Goal: Transaction & Acquisition: Purchase product/service

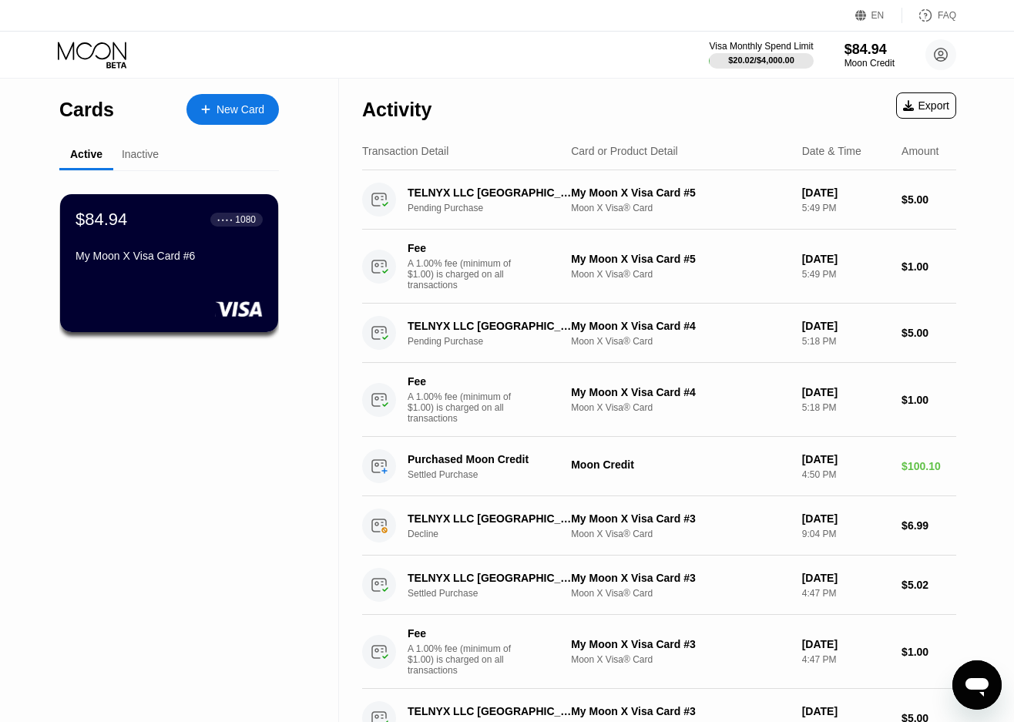
click at [2, 148] on div "Cards New Card Active Inactive $84.94 ● ● ● ● 1080 My Moon X Visa Card #6 $84.9…" at bounding box center [169, 589] width 339 height 1020
click at [238, 106] on div "New Card" at bounding box center [240, 109] width 48 height 13
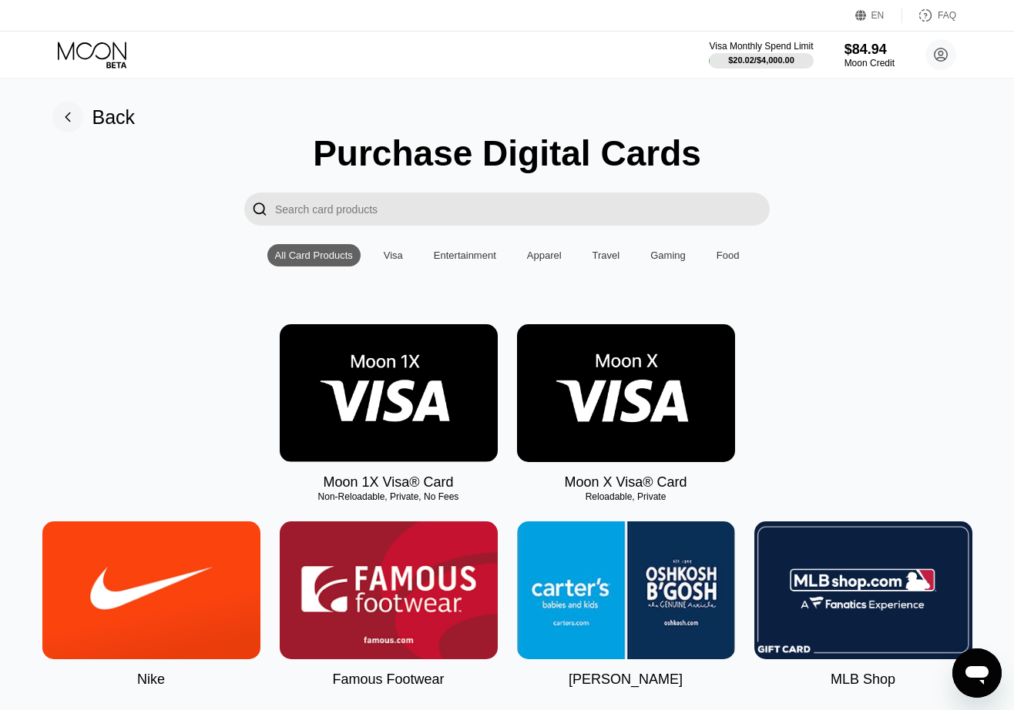
click at [640, 397] on img at bounding box center [626, 393] width 218 height 138
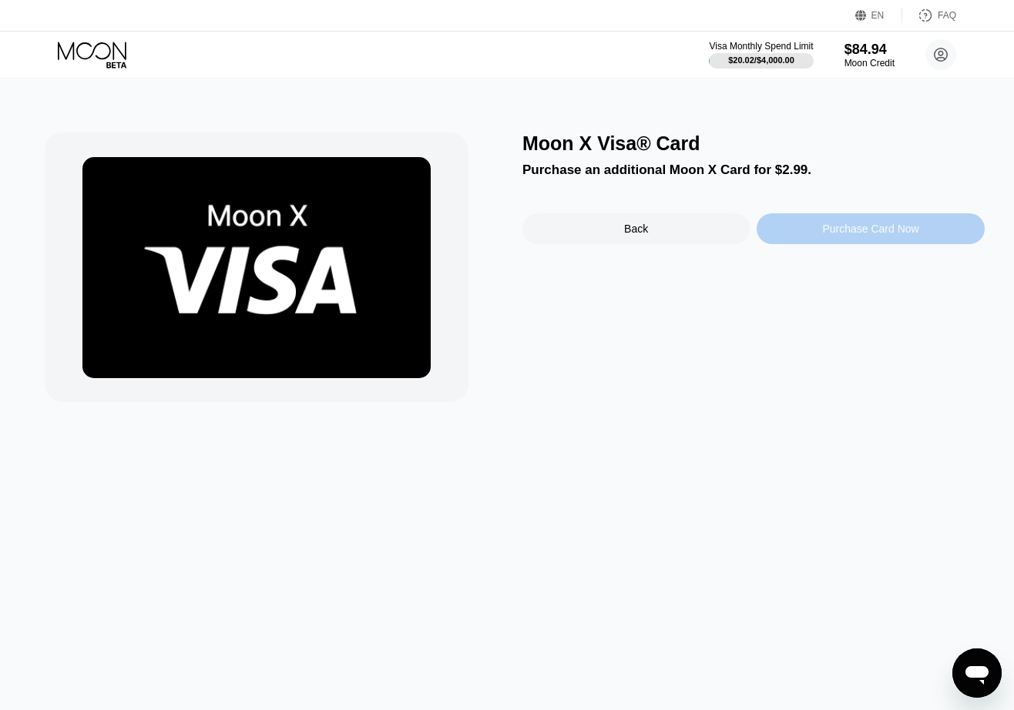
click at [856, 233] on div "Purchase Card Now" at bounding box center [870, 229] width 96 height 12
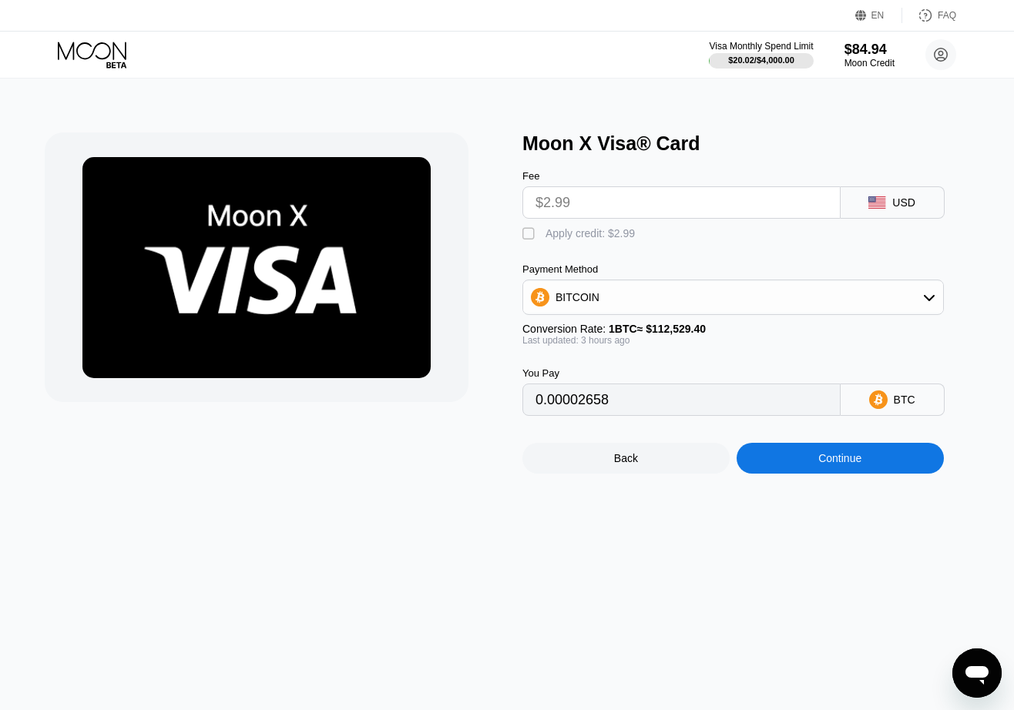
click at [525, 237] on div "" at bounding box center [529, 233] width 15 height 15
type input "0"
click at [831, 461] on div "Continue" at bounding box center [839, 458] width 207 height 31
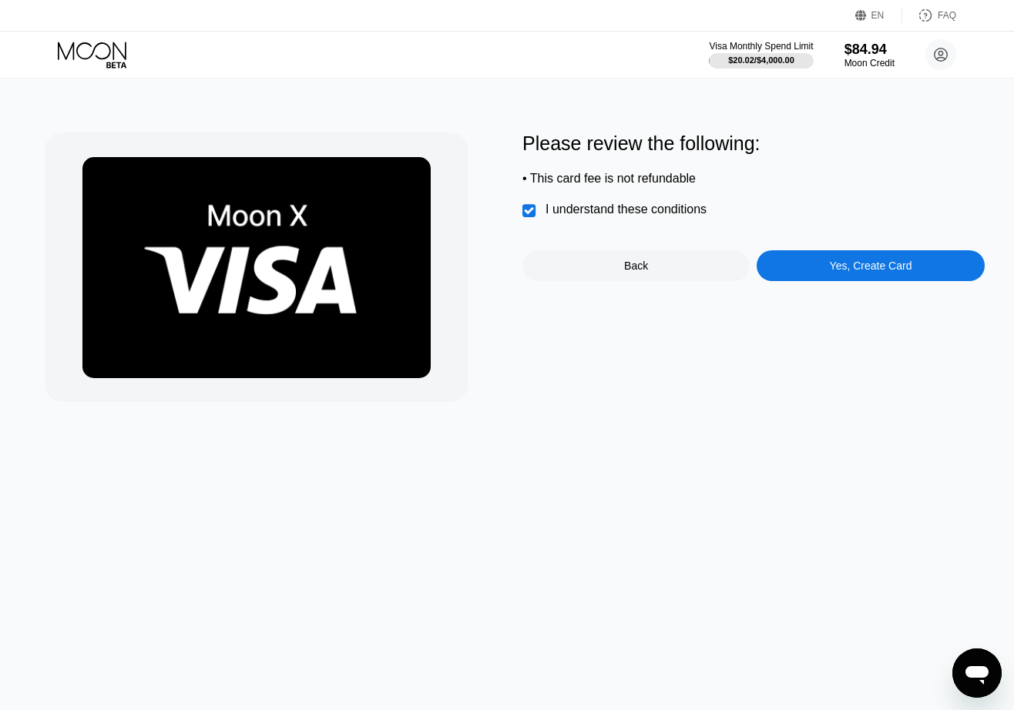
click at [884, 272] on div "Yes, Create Card" at bounding box center [871, 266] width 82 height 12
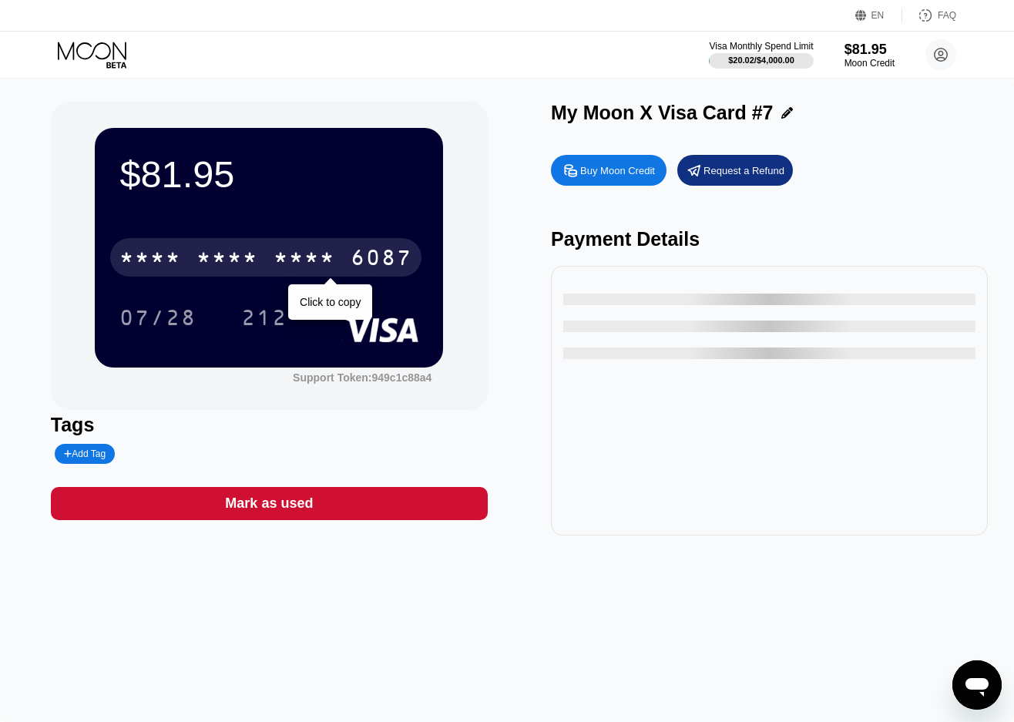
click at [354, 247] on div "* * * * * * * * * * * * 6087" at bounding box center [265, 257] width 311 height 39
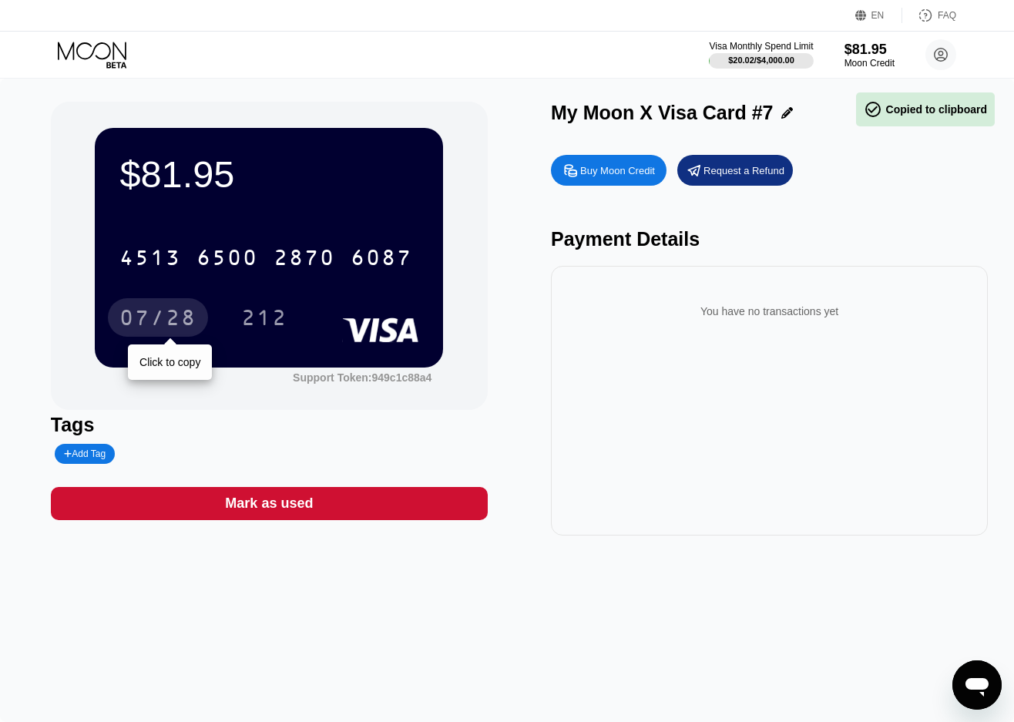
click at [182, 316] on div "07/28" at bounding box center [157, 319] width 77 height 25
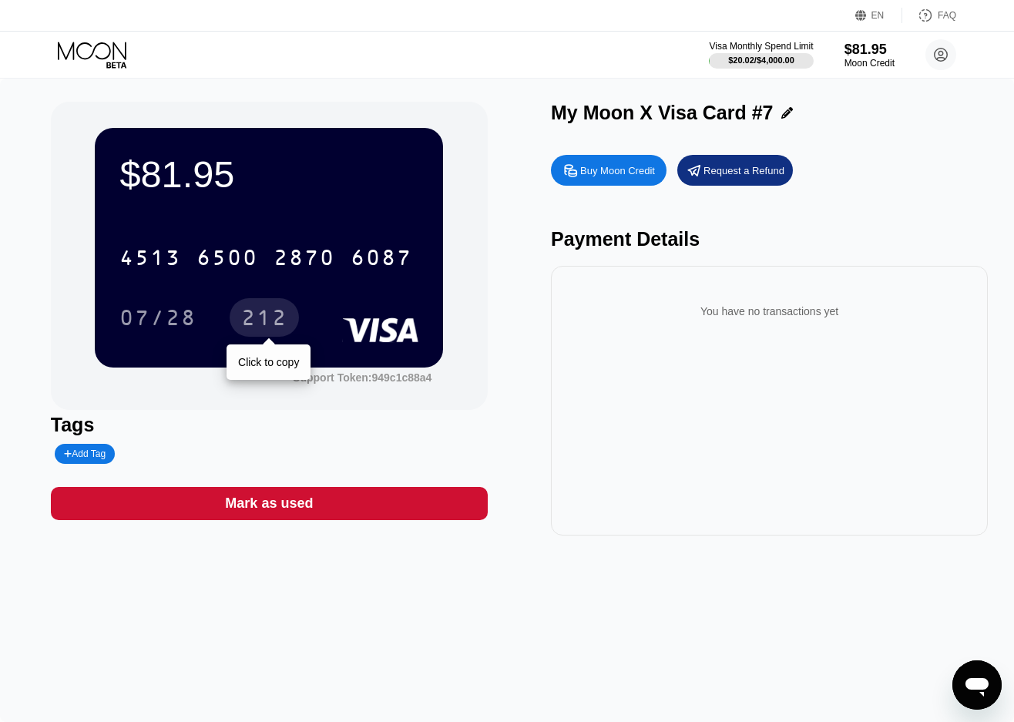
click at [282, 321] on div "212" at bounding box center [264, 319] width 46 height 25
click at [95, 55] on icon at bounding box center [94, 55] width 72 height 27
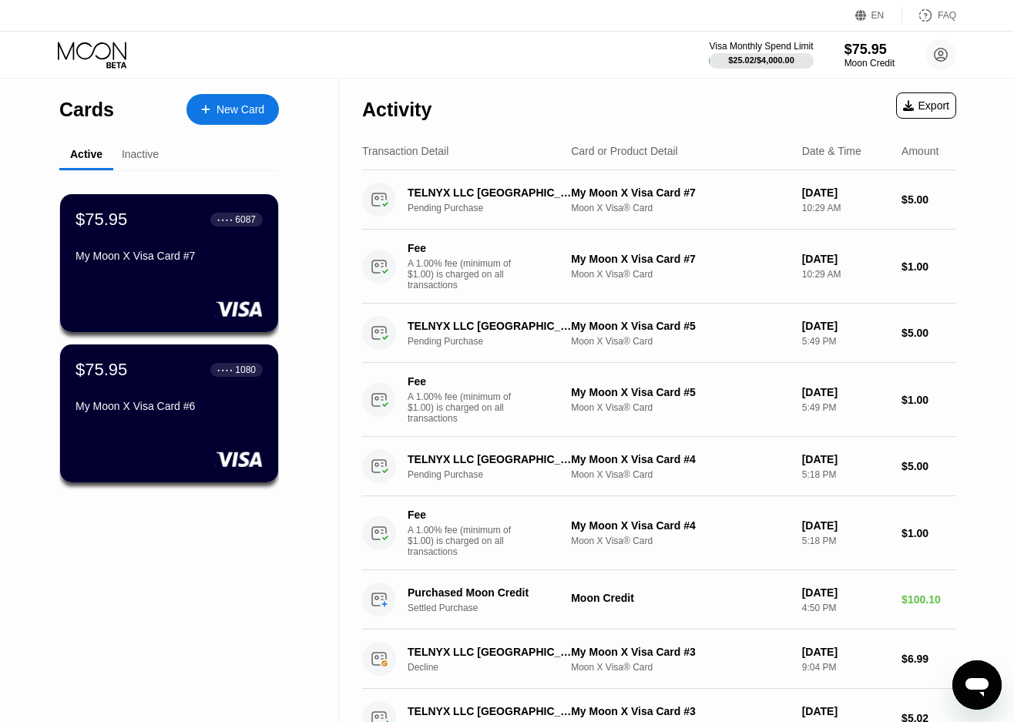
click at [225, 109] on div "New Card" at bounding box center [240, 109] width 48 height 13
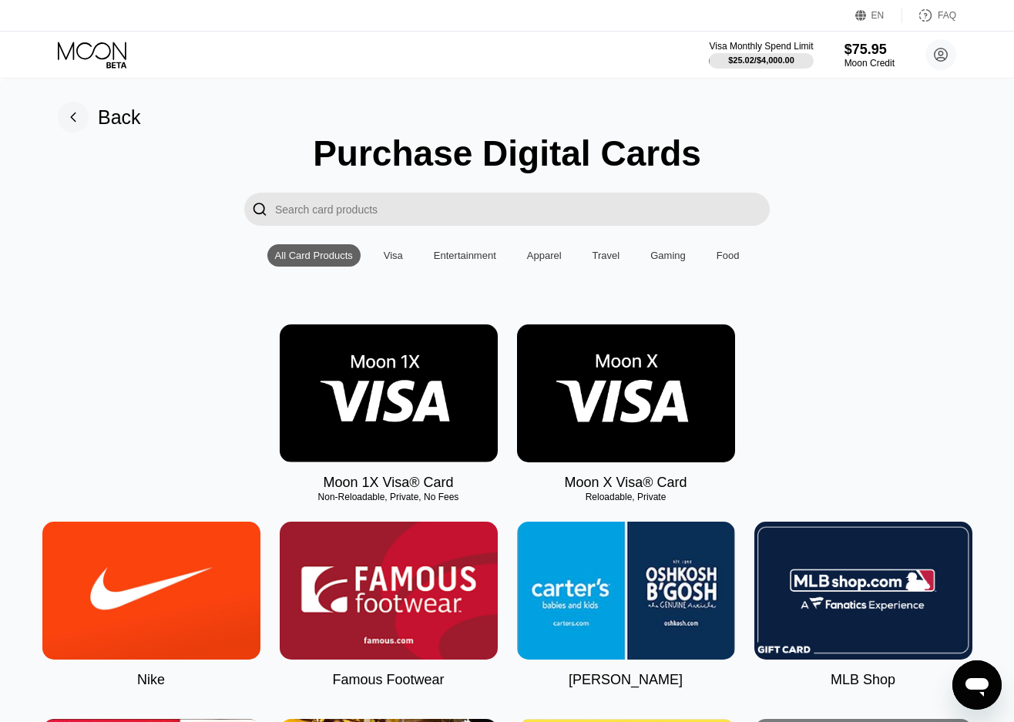
click at [654, 420] on img at bounding box center [626, 393] width 218 height 138
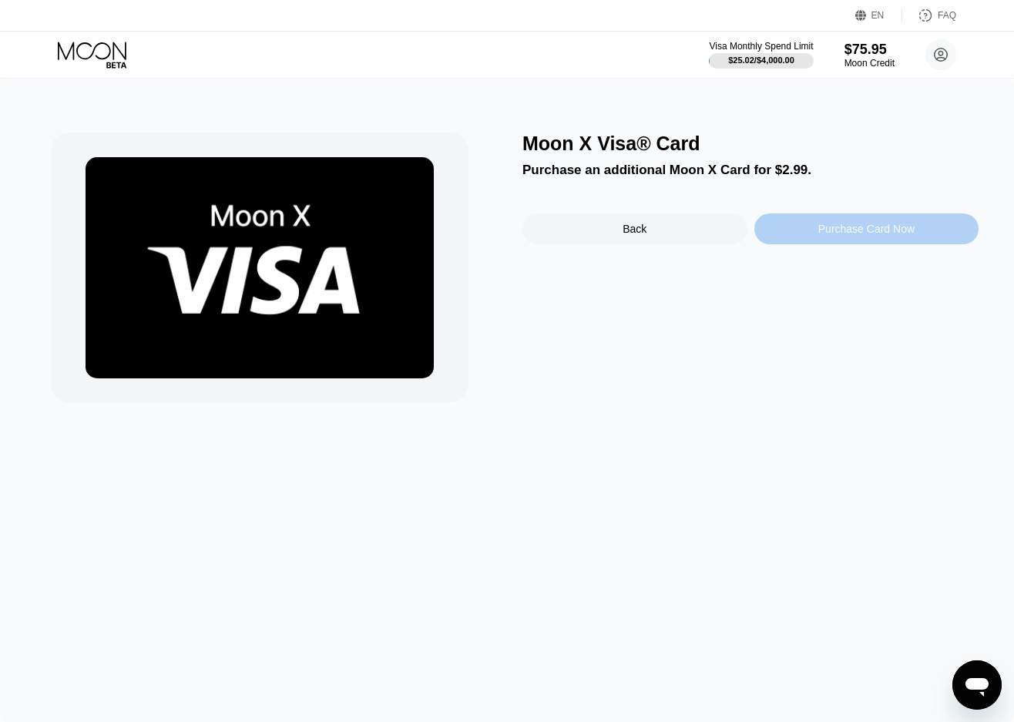
click at [826, 223] on div "Purchase Card Now" at bounding box center [866, 228] width 225 height 31
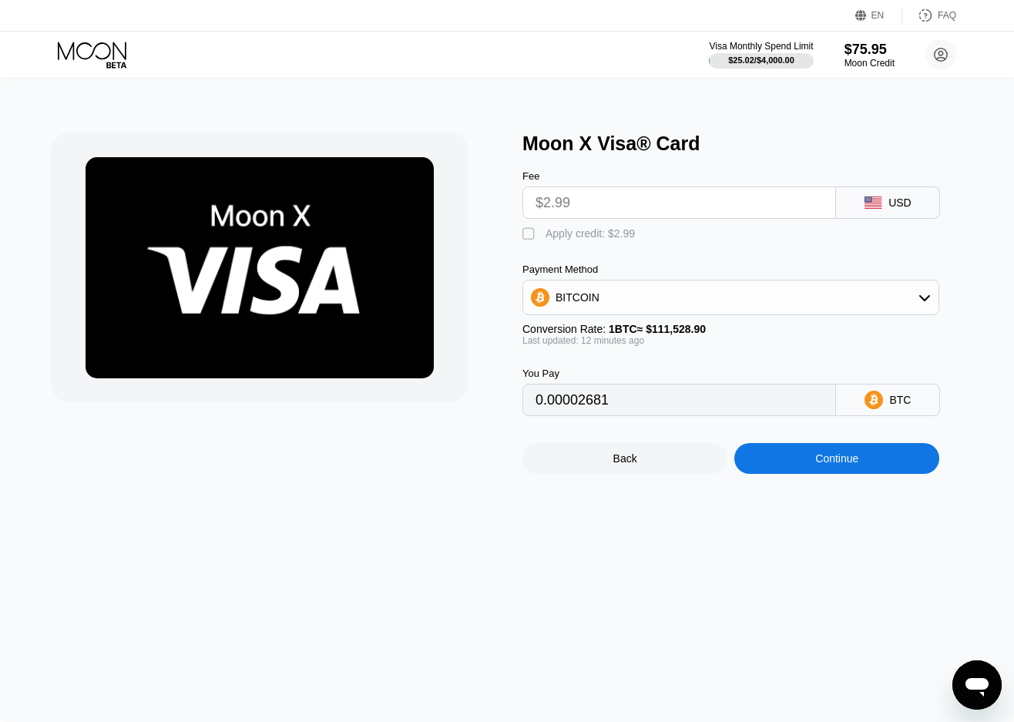
click at [528, 238] on div "" at bounding box center [529, 233] width 15 height 15
type input "0"
click at [810, 474] on div "Continue" at bounding box center [836, 458] width 205 height 31
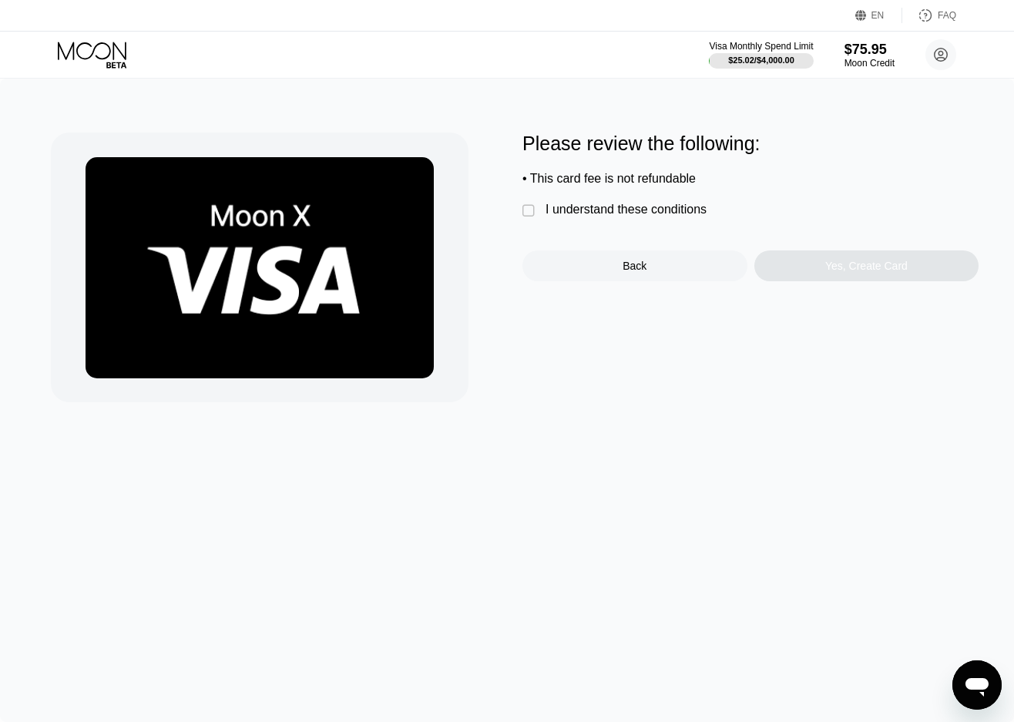
click at [535, 213] on div "" at bounding box center [529, 210] width 15 height 15
click at [832, 268] on div "Yes, Create Card" at bounding box center [866, 266] width 82 height 12
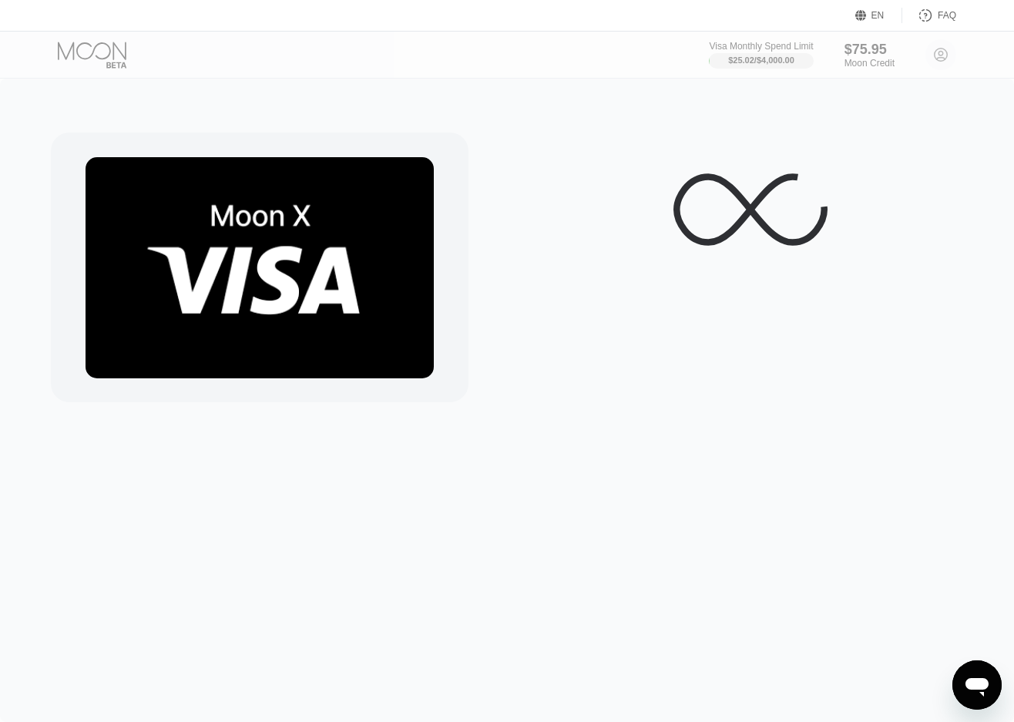
click at [750, 204] on icon at bounding box center [750, 209] width 154 height 154
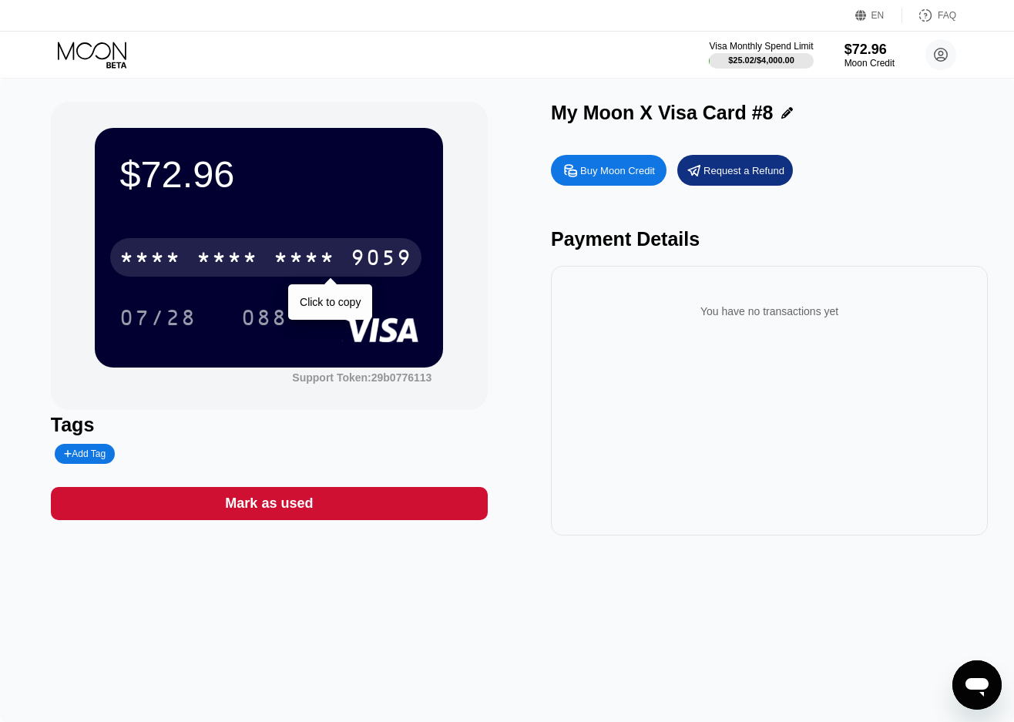
click at [253, 259] on div "* * * *" at bounding box center [227, 259] width 62 height 25
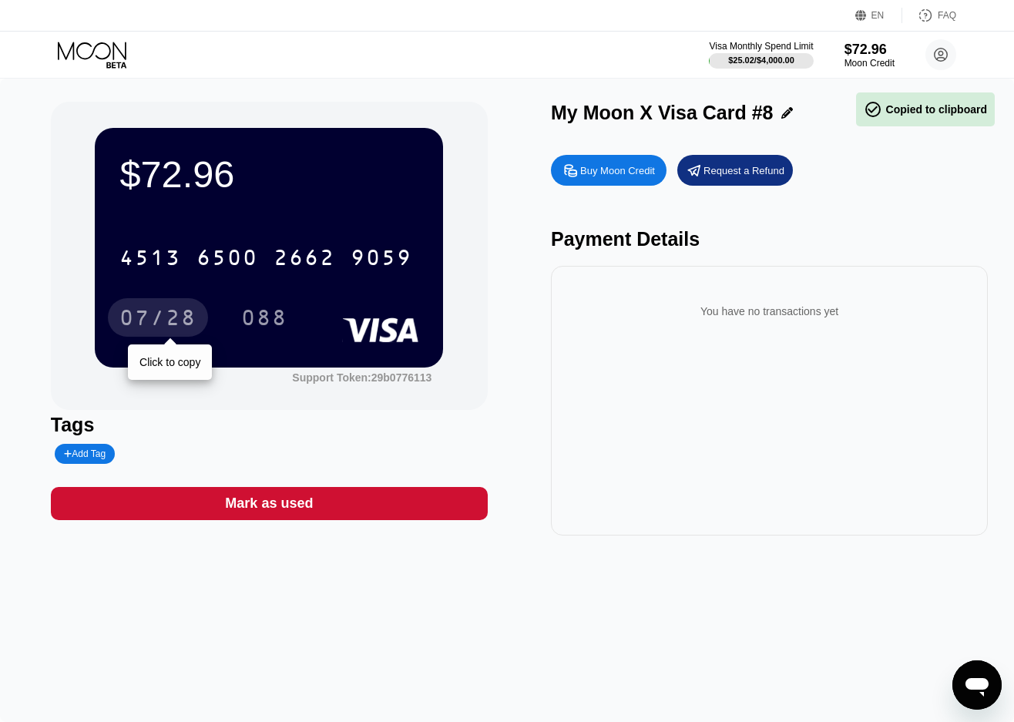
drag, startPoint x: 156, startPoint y: 319, endPoint x: 663, endPoint y: 179, distance: 526.4
click at [156, 319] on div "07/28" at bounding box center [157, 319] width 77 height 25
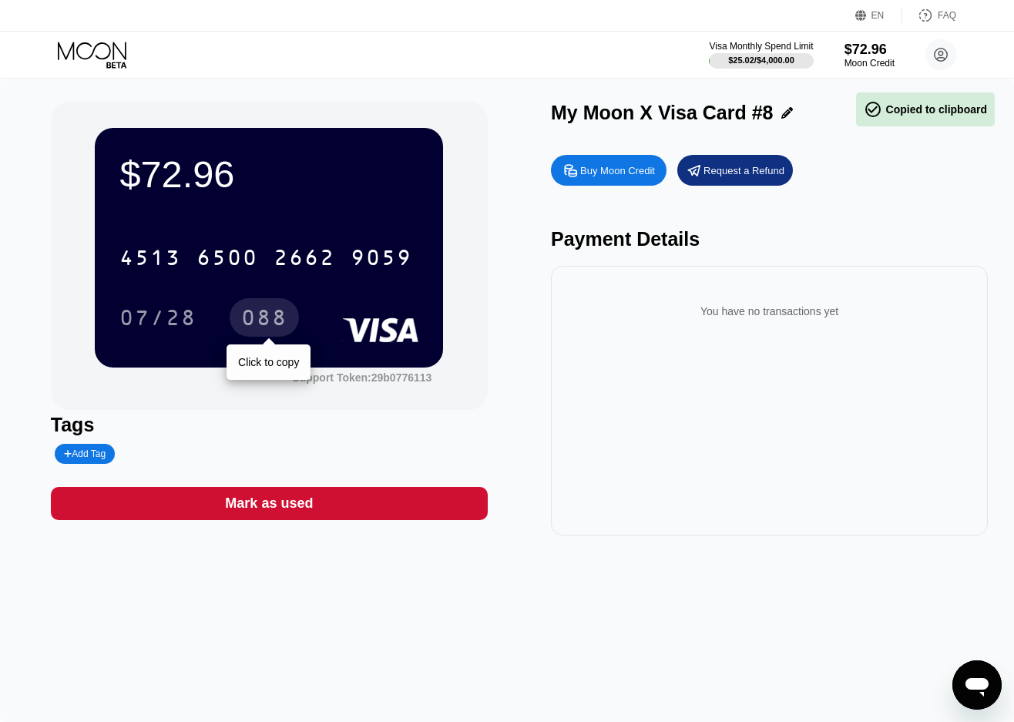
click at [286, 330] on div "088" at bounding box center [264, 319] width 46 height 25
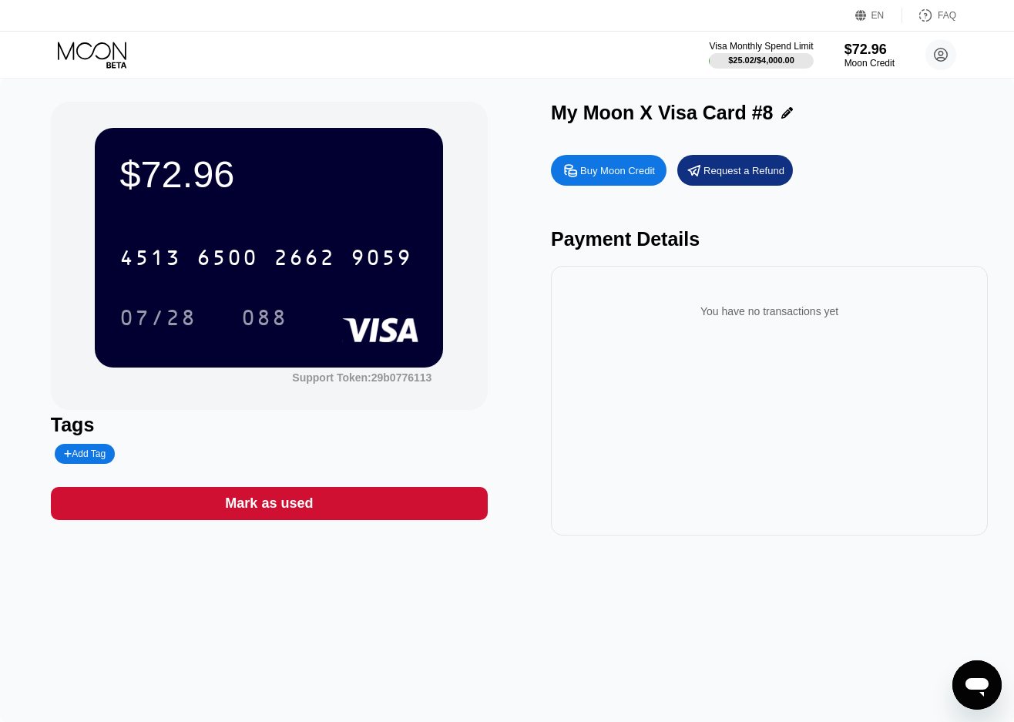
click at [100, 47] on icon at bounding box center [94, 55] width 72 height 27
